Goal: Information Seeking & Learning: Learn about a topic

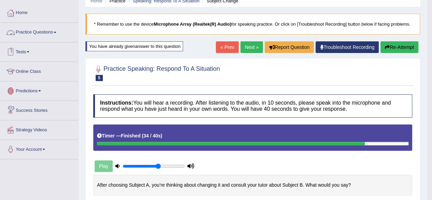
click at [55, 30] on link "Practice Questions" at bounding box center [39, 31] width 78 height 17
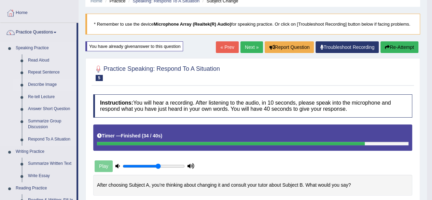
click at [46, 81] on link "Describe Image" at bounding box center [51, 85] width 52 height 12
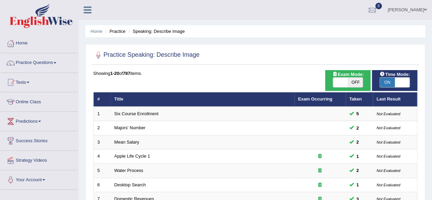
click at [351, 82] on span "OFF" at bounding box center [355, 82] width 15 height 10
checkbox input "true"
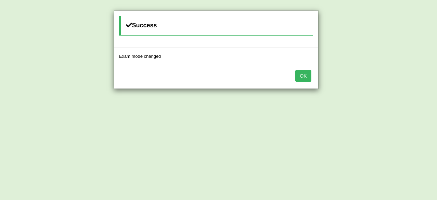
click at [295, 70] on button "OK" at bounding box center [303, 76] width 16 height 12
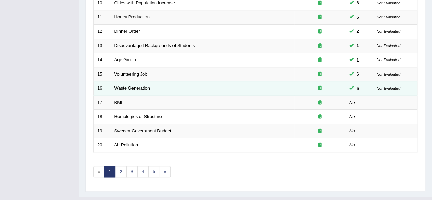
scroll to position [249, 0]
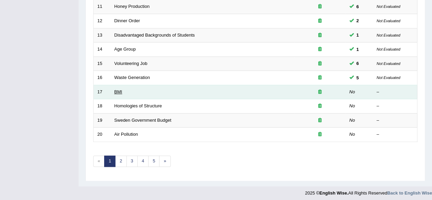
click at [118, 89] on link "BMI" at bounding box center [118, 91] width 8 height 5
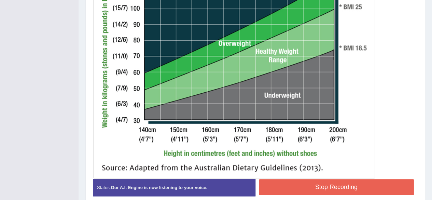
scroll to position [296, 0]
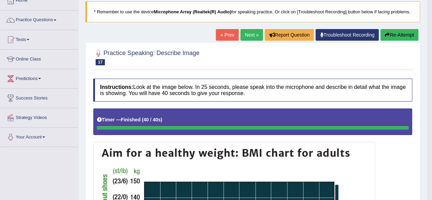
scroll to position [0, 0]
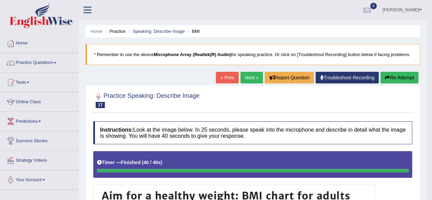
click at [243, 76] on link "Next »" at bounding box center [251, 78] width 23 height 12
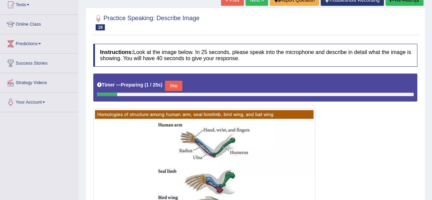
scroll to position [50, 0]
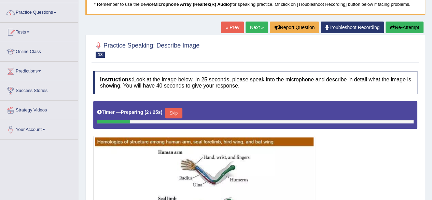
click at [249, 26] on link "Next »" at bounding box center [256, 28] width 23 height 12
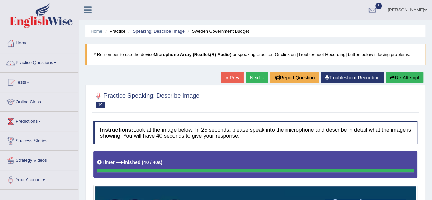
click at [246, 76] on link "Next »" at bounding box center [256, 78] width 23 height 12
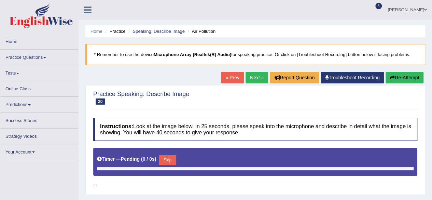
click at [227, 76] on link "« Prev" at bounding box center [232, 78] width 23 height 12
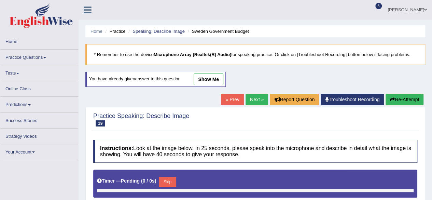
click at [208, 78] on link "show me" at bounding box center [209, 79] width 30 height 12
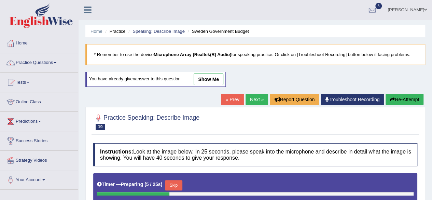
click at [214, 81] on link "show me" at bounding box center [209, 79] width 30 height 12
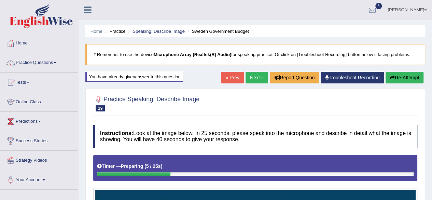
click at [253, 74] on link "Next »" at bounding box center [256, 78] width 23 height 12
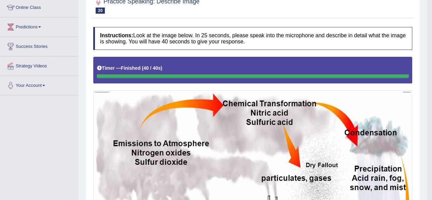
scroll to position [95, 0]
